Goal: Task Accomplishment & Management: Manage account settings

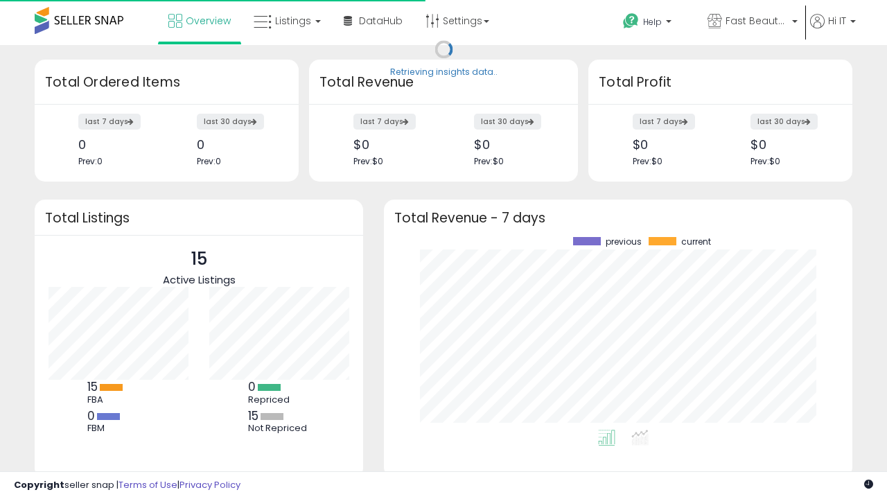
scroll to position [193, 441]
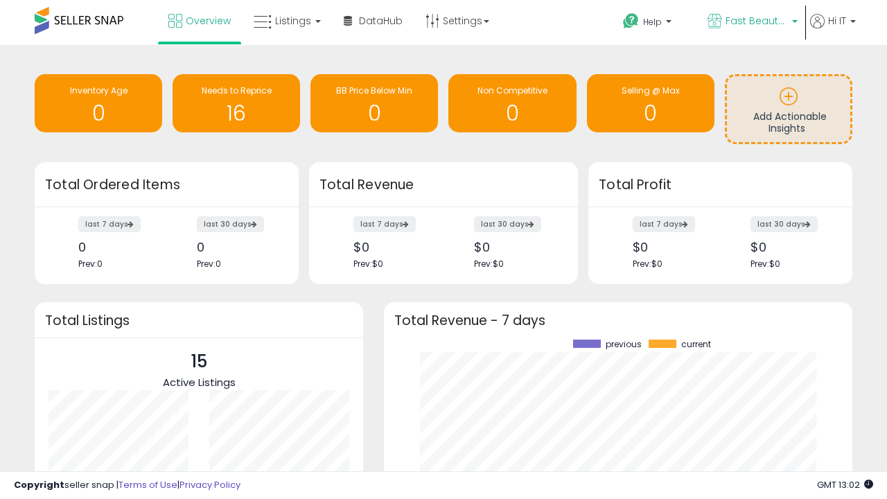
click at [751, 22] on span "Fast Beauty ([GEOGRAPHIC_DATA])" at bounding box center [757, 21] width 62 height 14
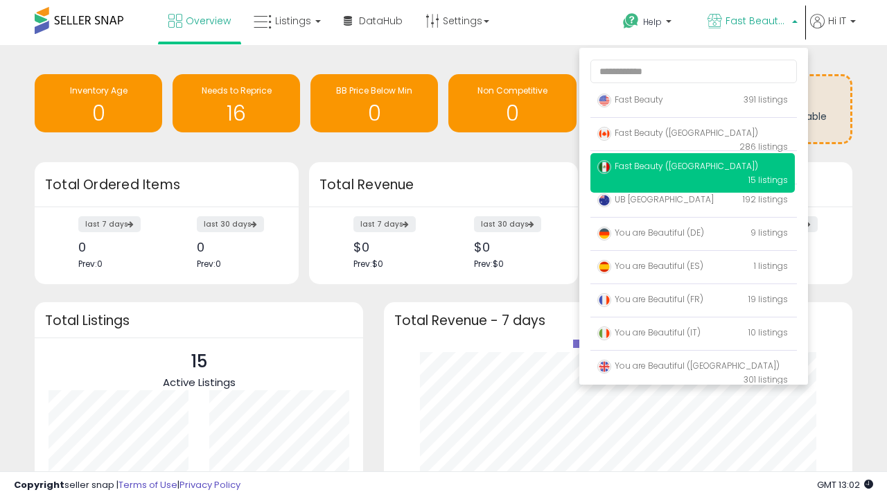
click at [692, 102] on p "Fast Beauty 391 listings" at bounding box center [692, 101] width 204 height 28
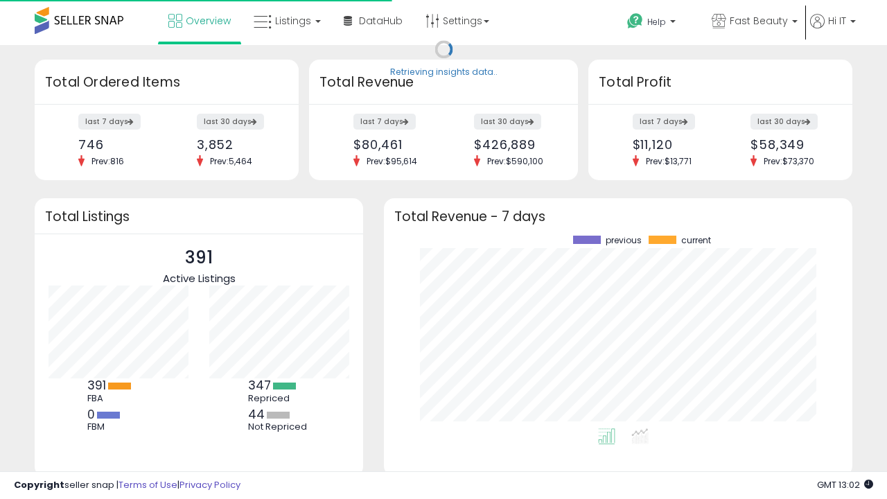
scroll to position [193, 441]
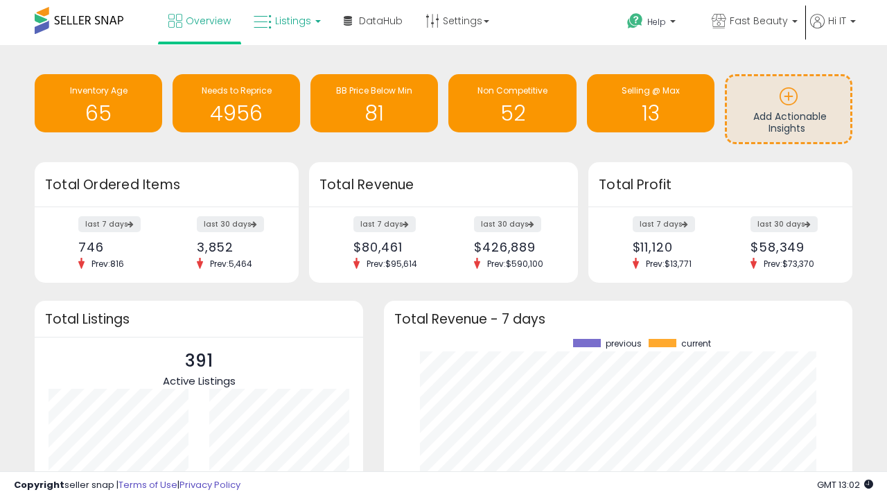
click at [286, 21] on span "Listings" at bounding box center [293, 21] width 36 height 14
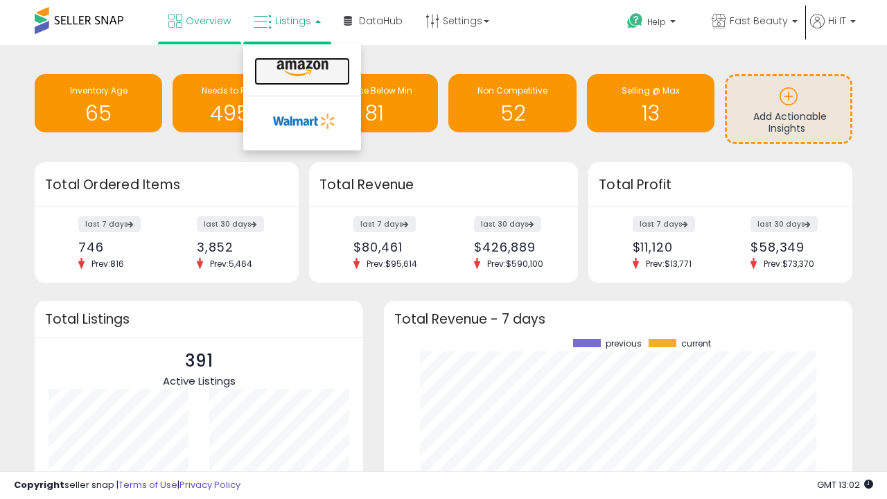
click at [301, 69] on icon at bounding box center [302, 69] width 60 height 18
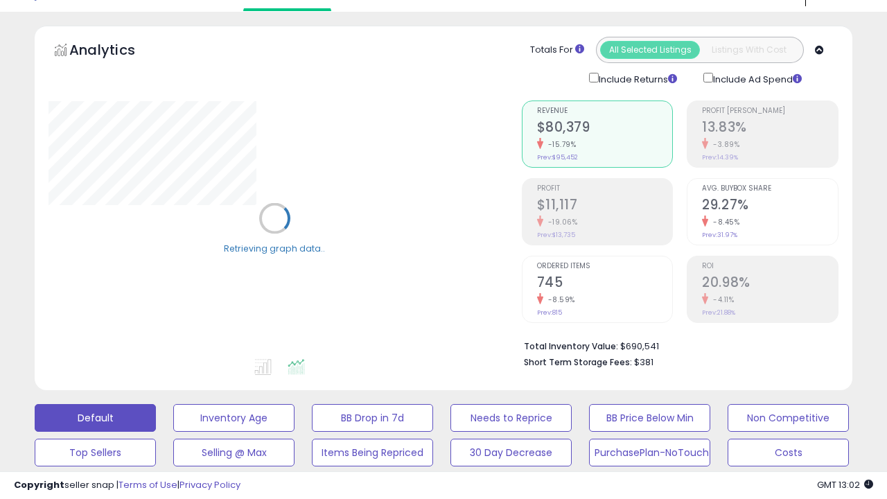
scroll to position [269, 0]
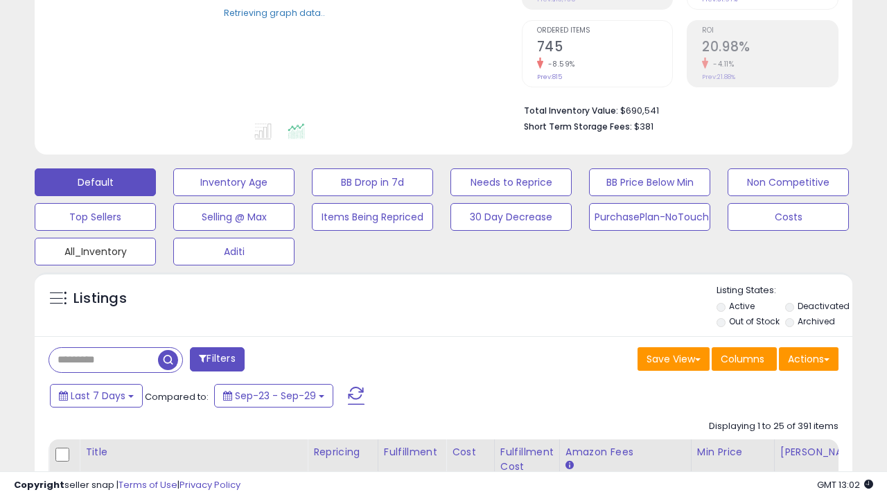
click at [95, 249] on button "All_Inventory" at bounding box center [95, 252] width 121 height 28
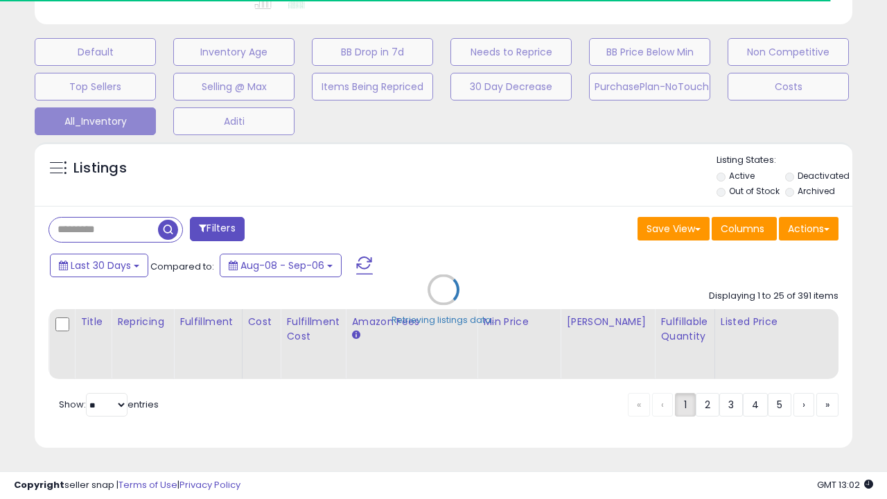
scroll to position [0, 10]
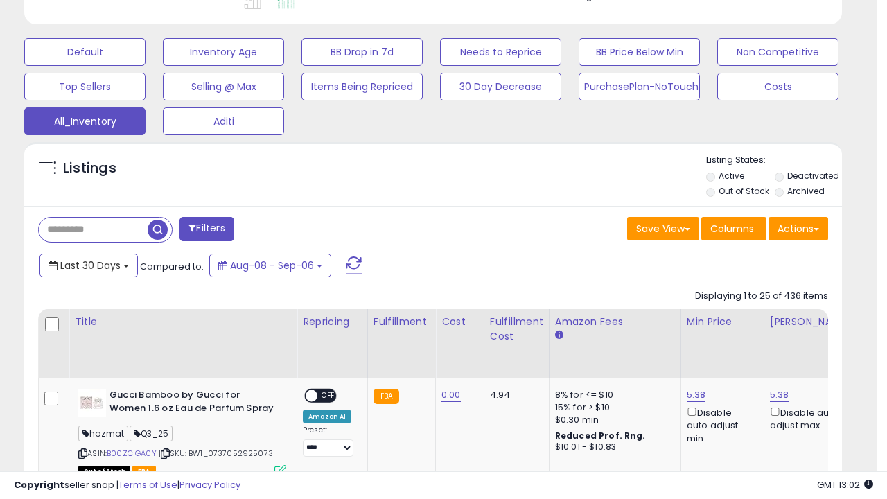
click at [88, 264] on span "Last 30 Days" at bounding box center [90, 266] width 60 height 14
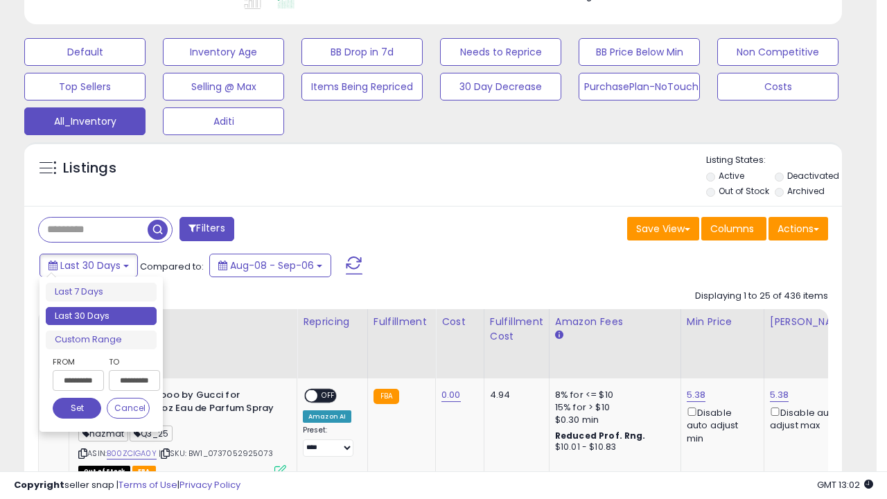
click at [101, 316] on li "Last 30 Days" at bounding box center [101, 316] width 111 height 19
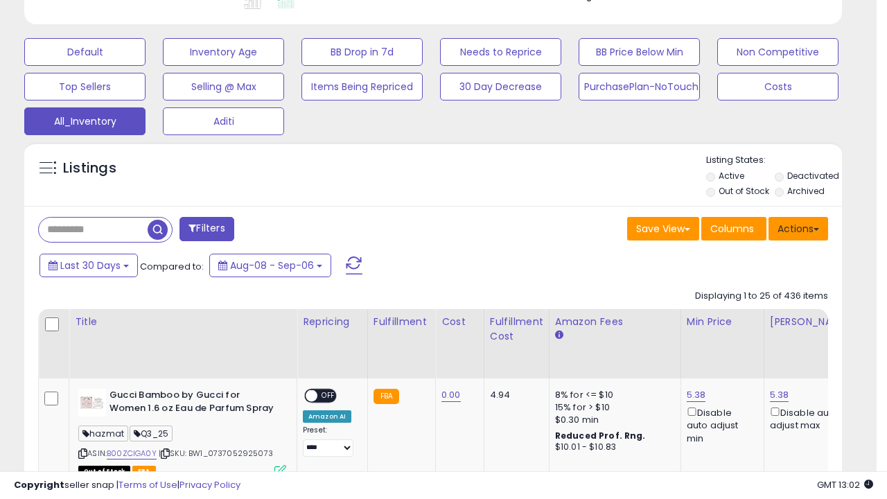
click at [798, 227] on button "Actions" at bounding box center [799, 229] width 60 height 24
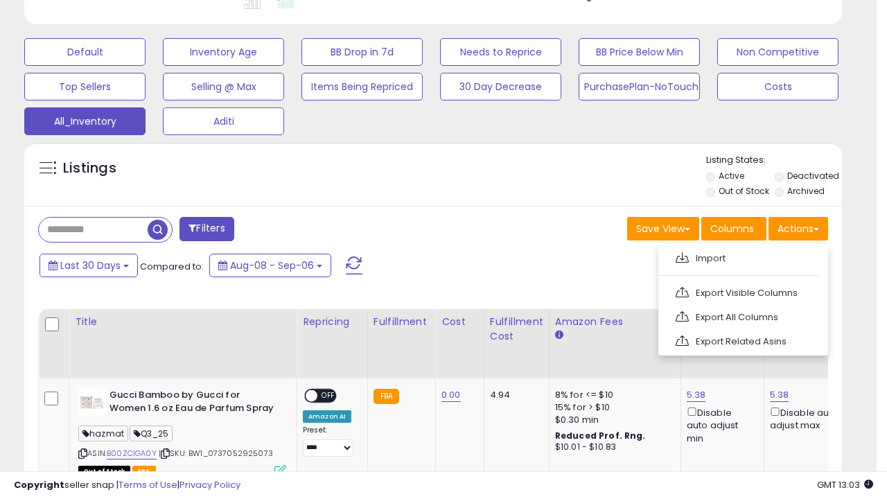
click at [742, 315] on link "Export All Columns" at bounding box center [742, 316] width 152 height 21
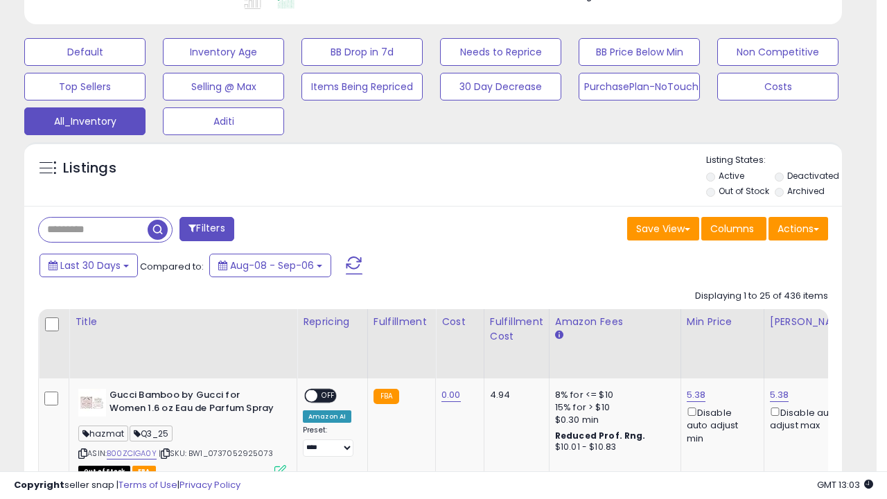
scroll to position [284, 473]
